Goal: Information Seeking & Learning: Check status

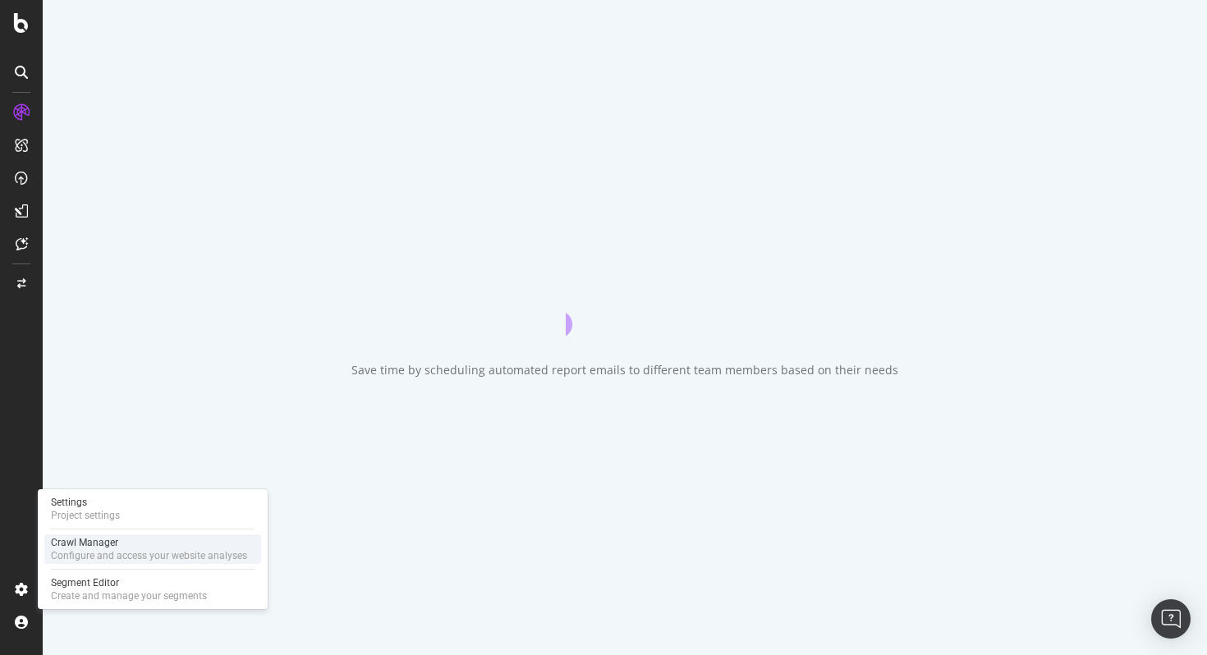
click at [114, 544] on div "Crawl Manager" at bounding box center [149, 542] width 196 height 13
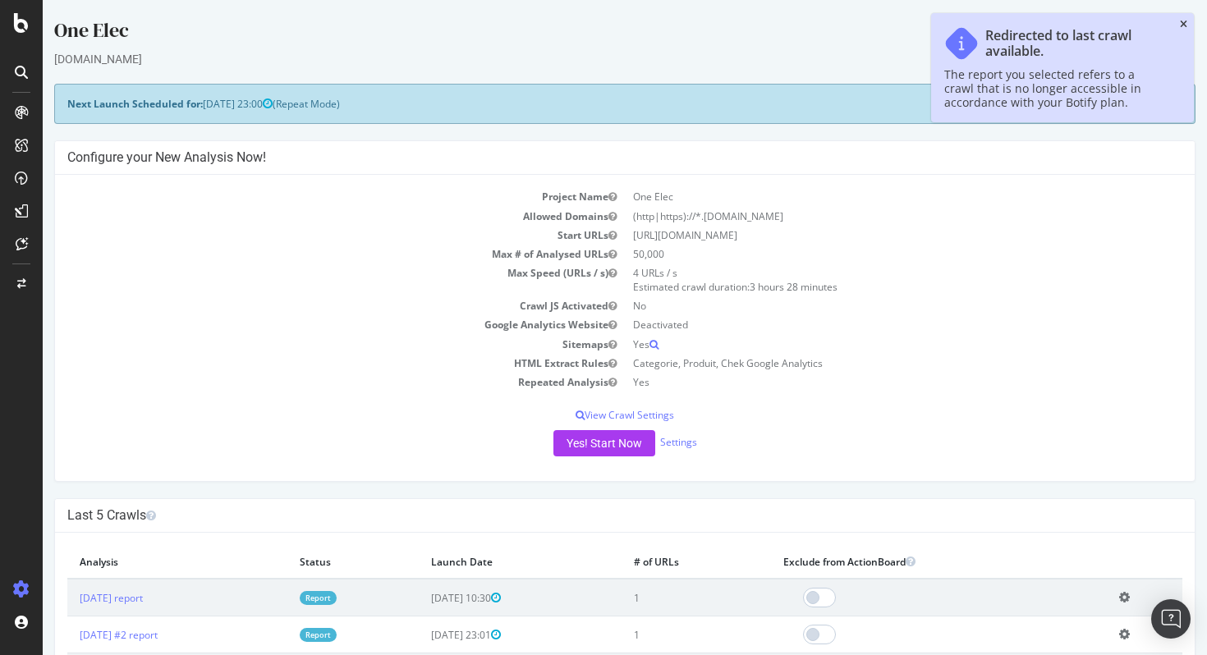
click at [1186, 23] on icon "close toast" at bounding box center [1183, 25] width 7 height 10
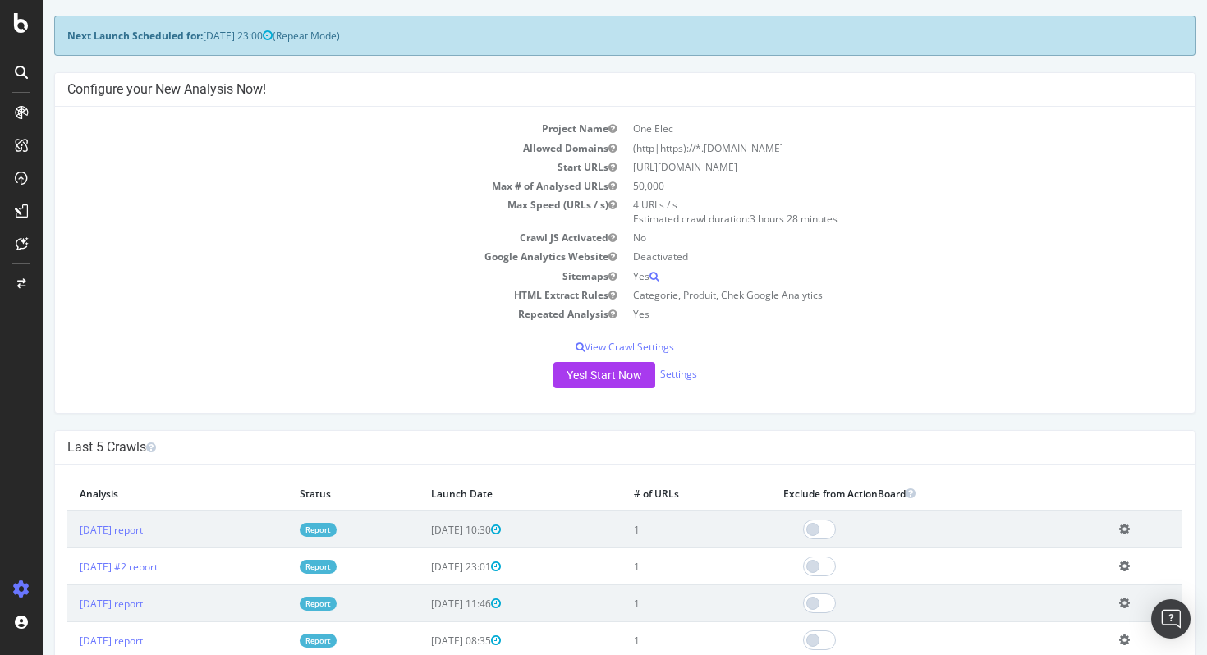
scroll to position [79, 0]
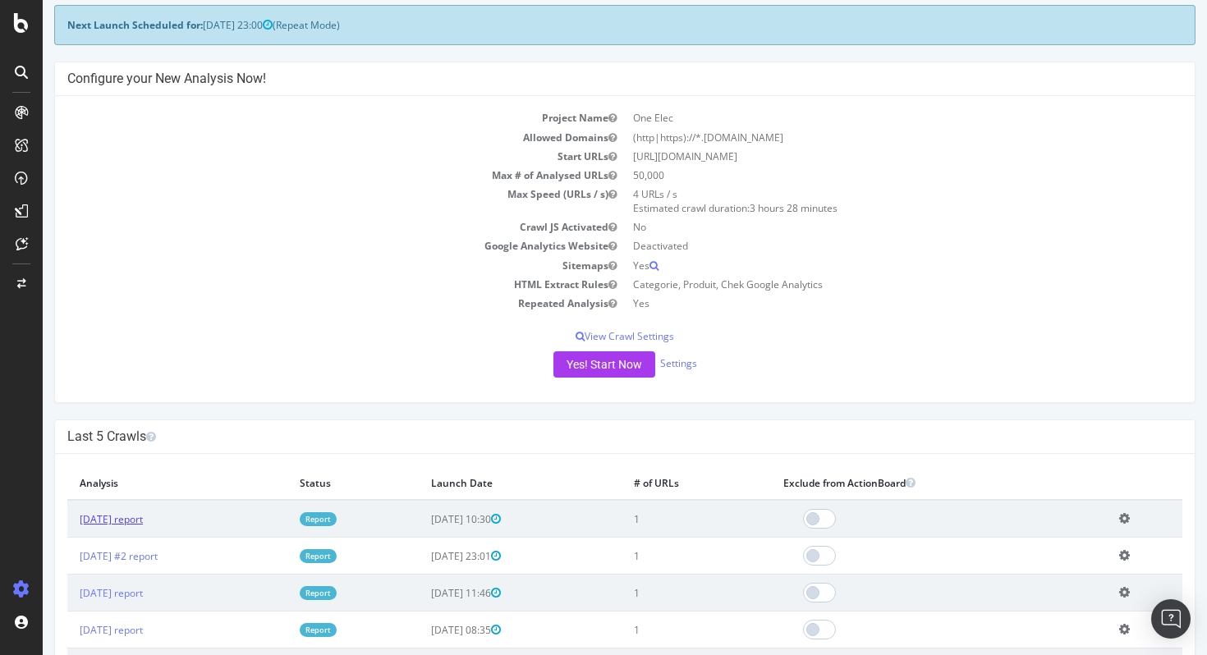
click at [130, 524] on link "[DATE] report" at bounding box center [111, 520] width 63 height 14
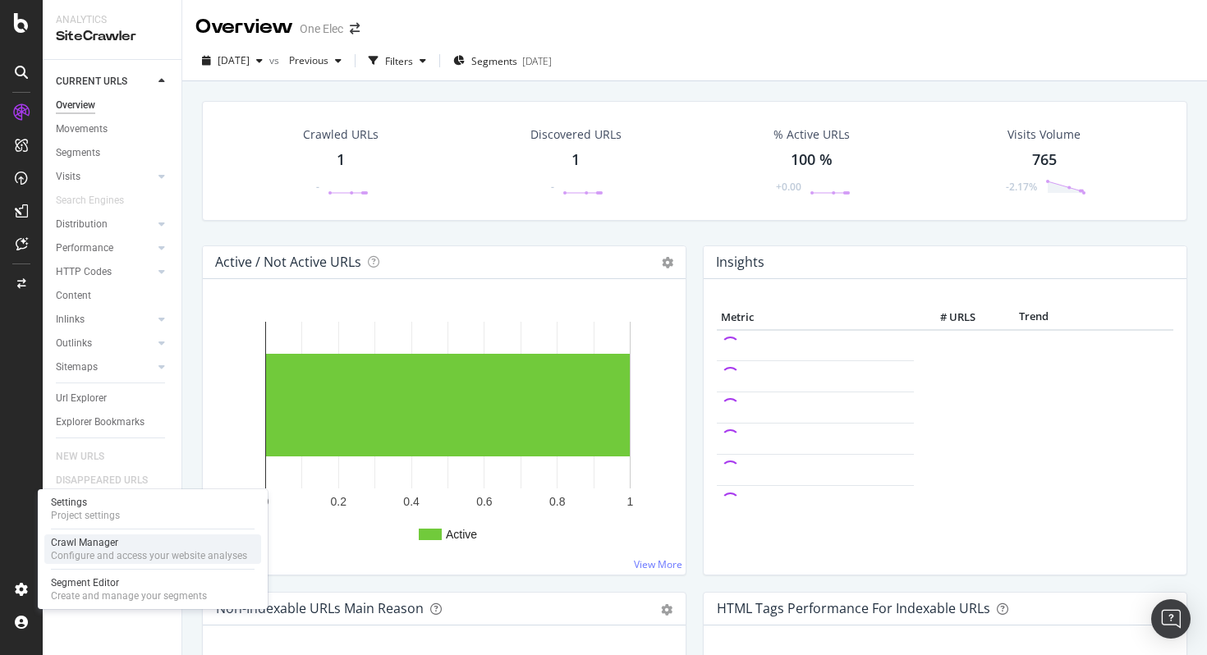
click at [120, 552] on div "Configure and access your website analyses" at bounding box center [149, 555] width 196 height 13
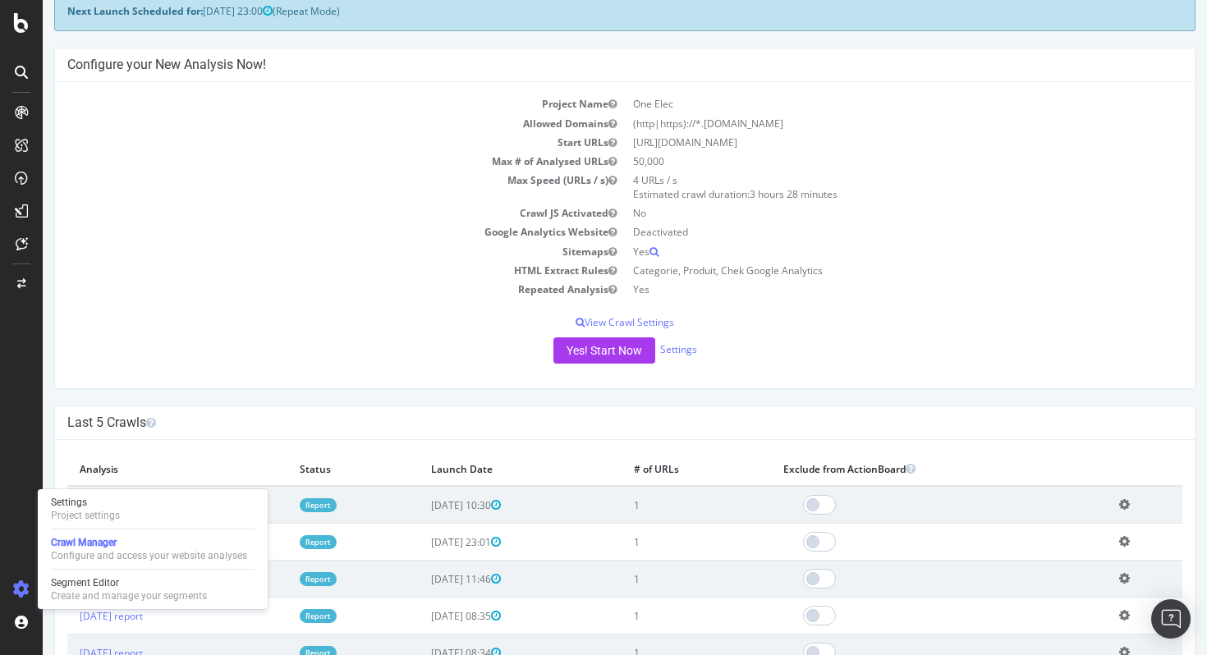
scroll to position [107, 0]
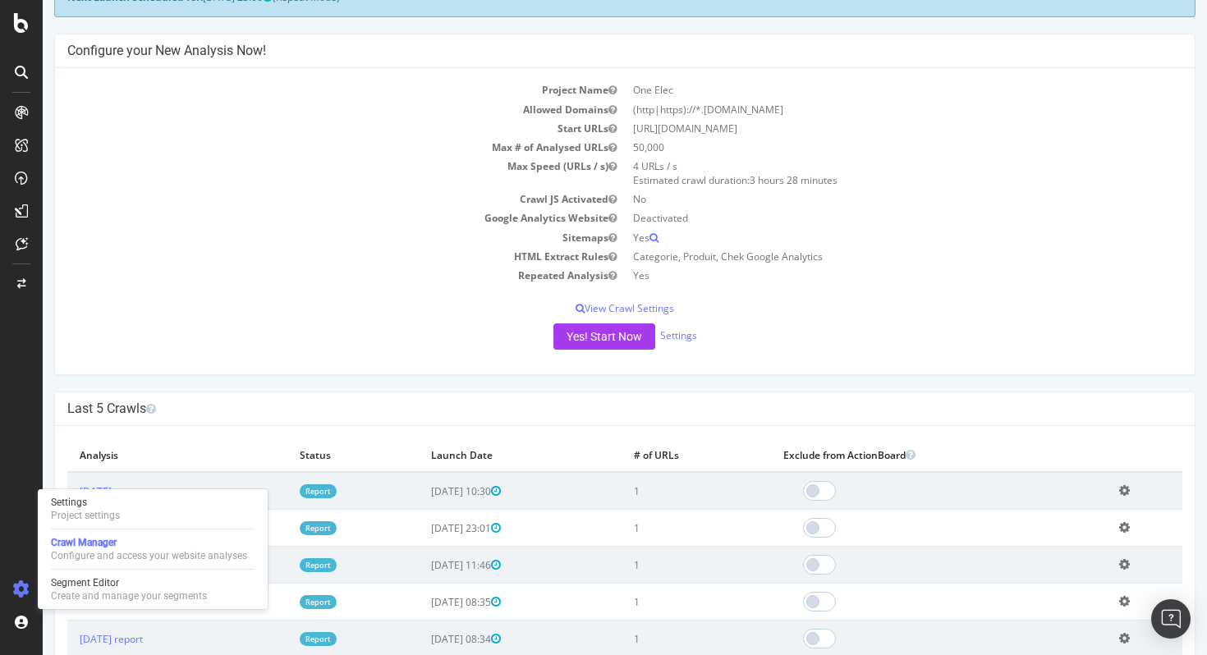
click at [1130, 488] on icon at bounding box center [1124, 491] width 11 height 12
click at [260, 424] on div "Last 5 Crawls" at bounding box center [625, 410] width 1140 height 34
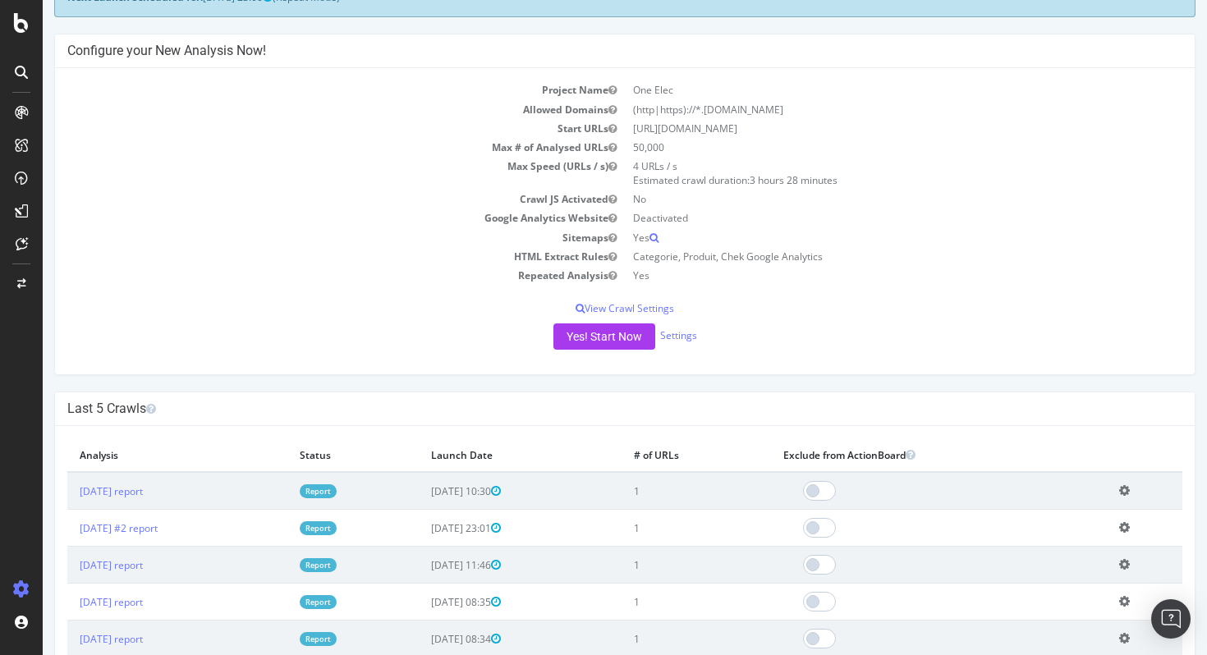
click at [20, 591] on icon at bounding box center [21, 590] width 16 height 16
click at [407, 289] on div "Project Name One Elec Allowed Domains (http|https)://*.[DOMAIN_NAME] Start URLs…" at bounding box center [625, 221] width 1140 height 306
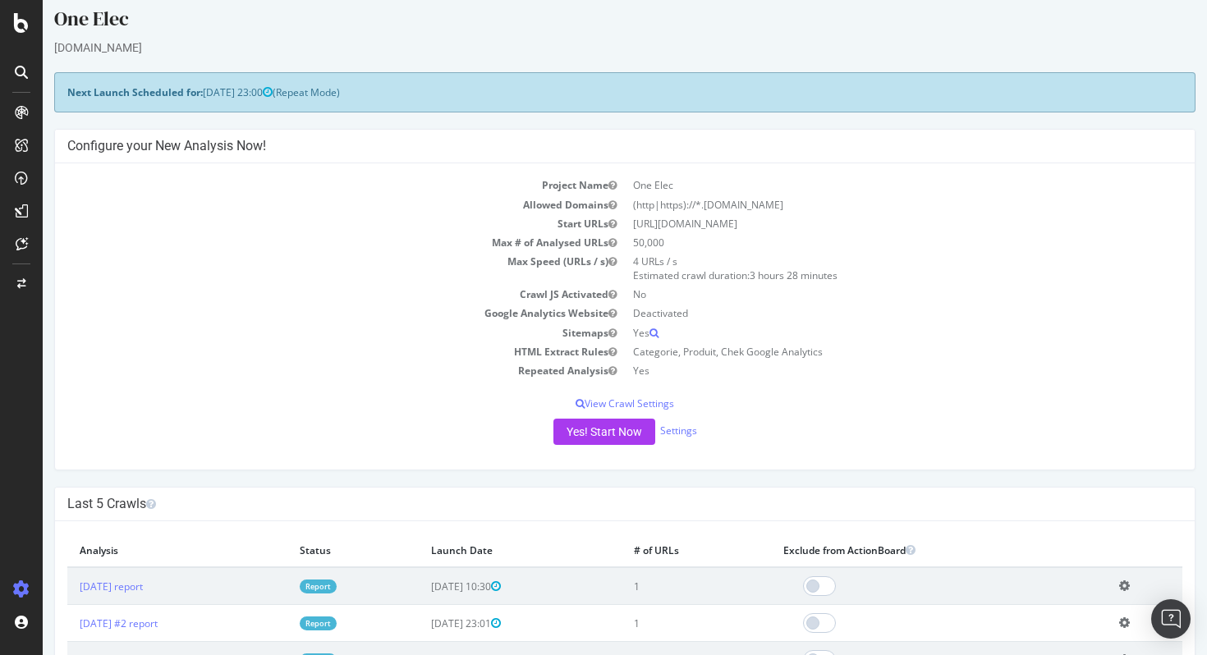
scroll to position [0, 0]
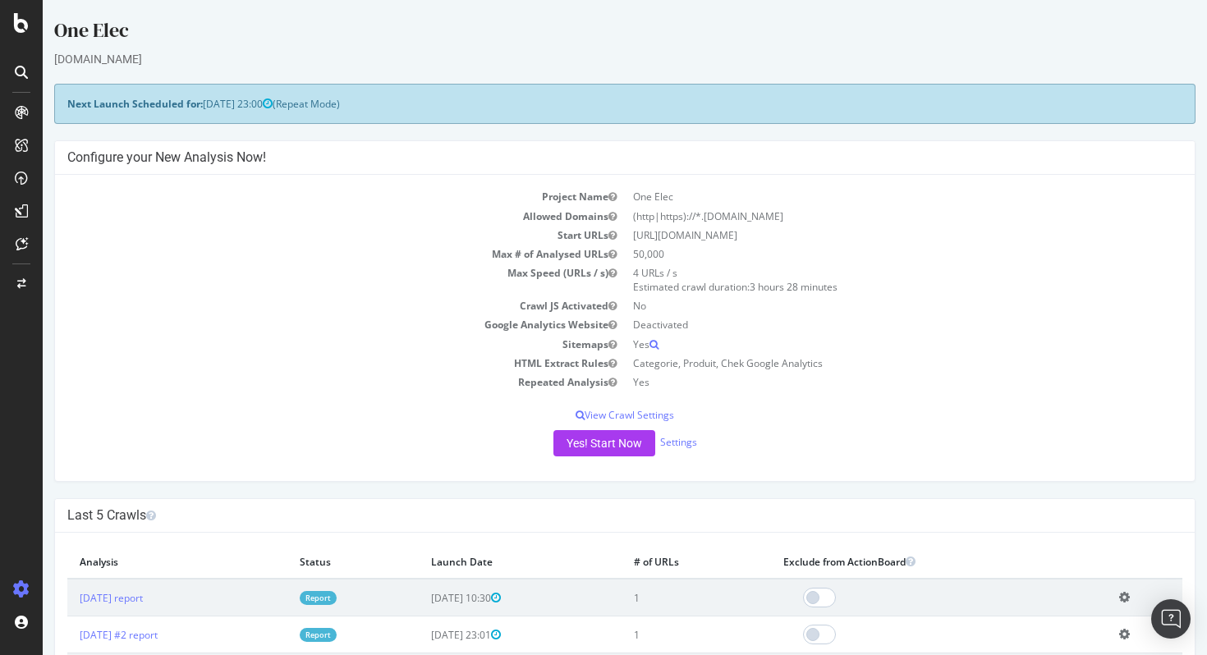
click at [407, 443] on div "Yes! Start Now Settings" at bounding box center [624, 443] width 1115 height 26
